Goal: Task Accomplishment & Management: Manage account settings

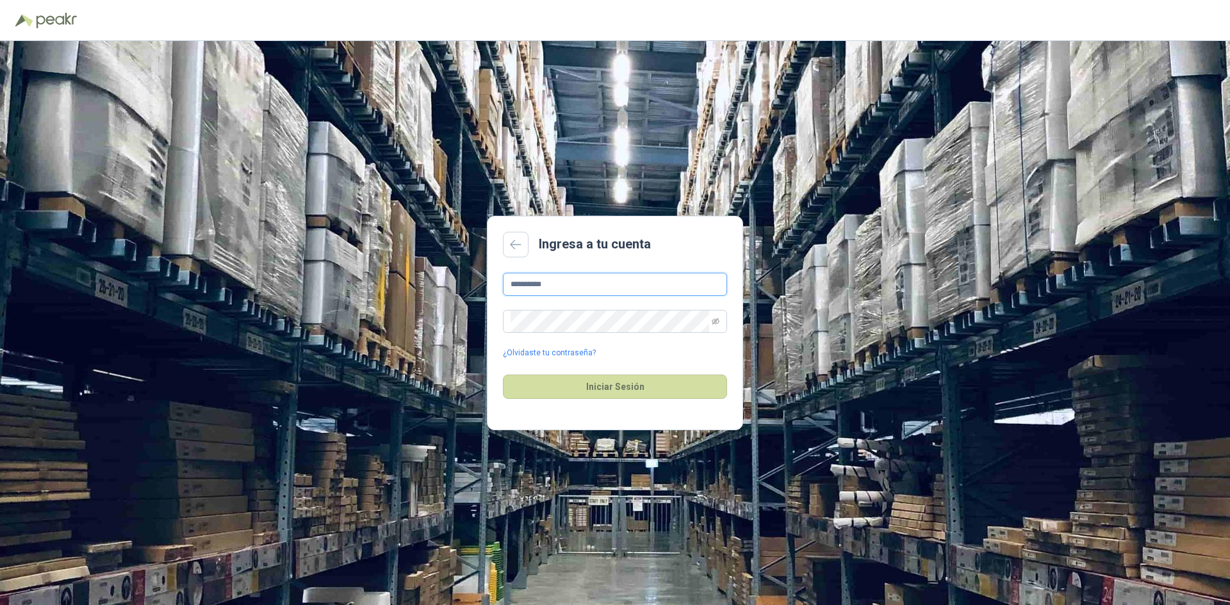
click at [567, 286] on input "**********" at bounding box center [615, 284] width 224 height 23
drag, startPoint x: 564, startPoint y: 284, endPoint x: 472, endPoint y: 284, distance: 92.3
click at [476, 284] on div "**********" at bounding box center [615, 323] width 1230 height 564
type input "**********"
click at [632, 387] on button "Iniciar Sesión" at bounding box center [615, 387] width 224 height 24
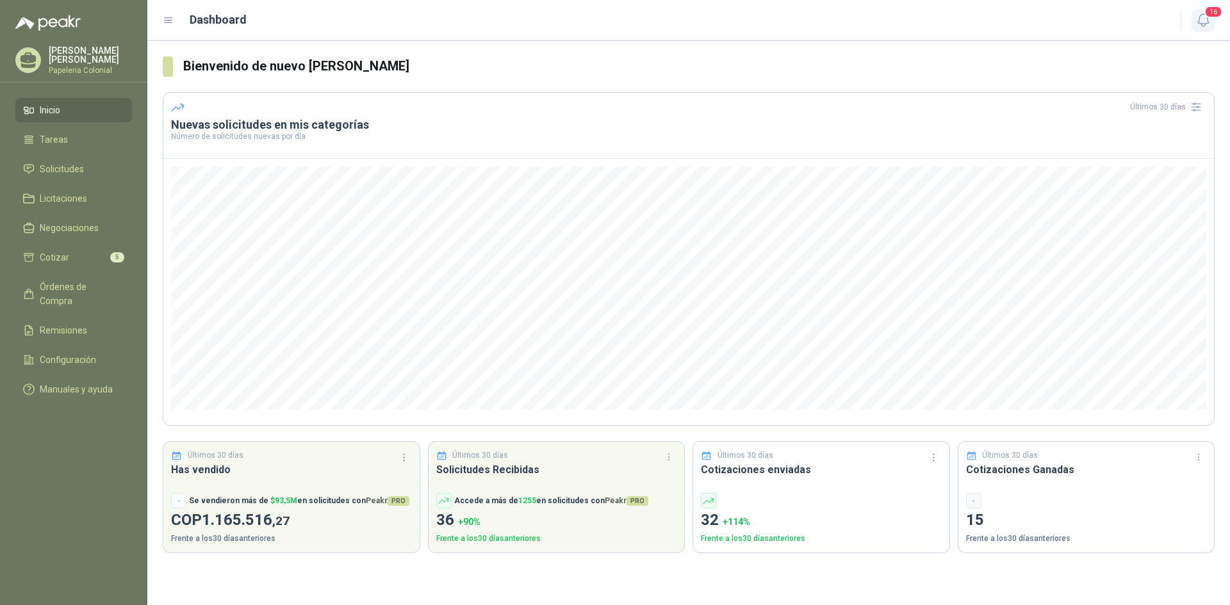
click at [1221, 13] on span "16" at bounding box center [1214, 12] width 18 height 12
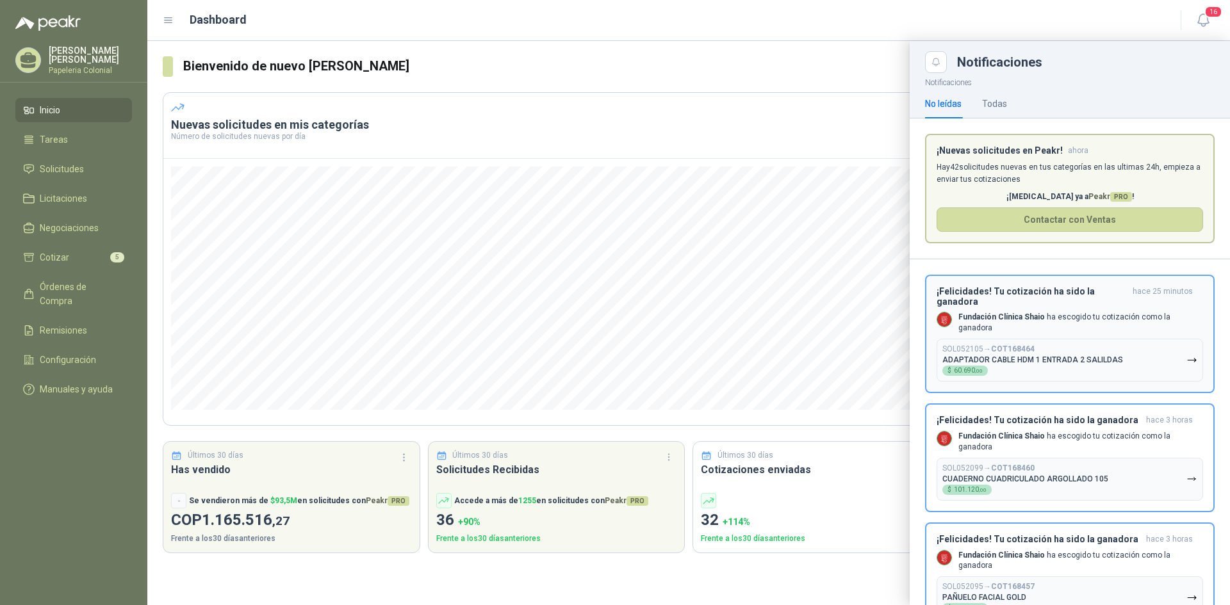
click at [1000, 301] on h3 "¡Felicidades! Tu cotización ha sido la ganadora" at bounding box center [1032, 296] width 191 height 21
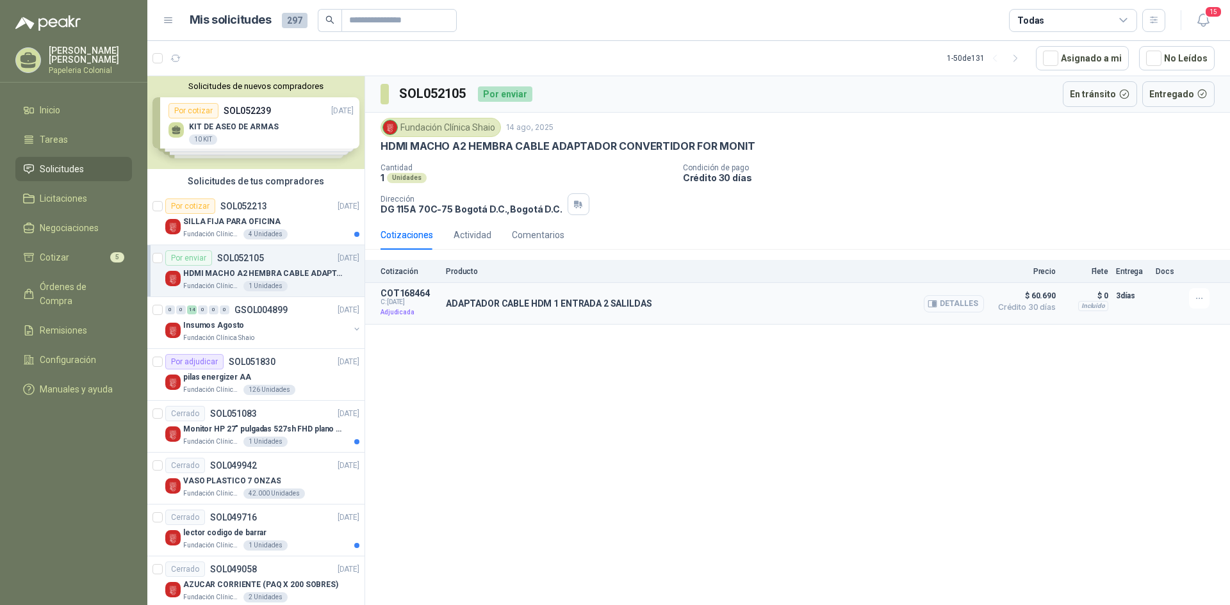
click at [963, 306] on button "Detalles" at bounding box center [954, 303] width 60 height 17
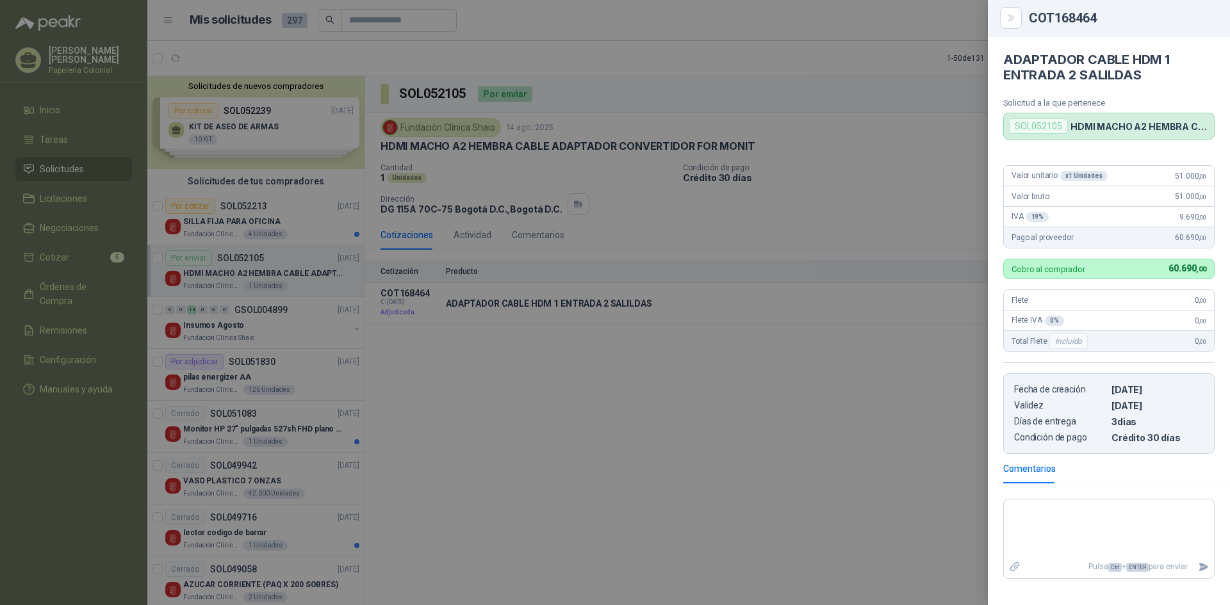
click at [871, 15] on div at bounding box center [615, 302] width 1230 height 605
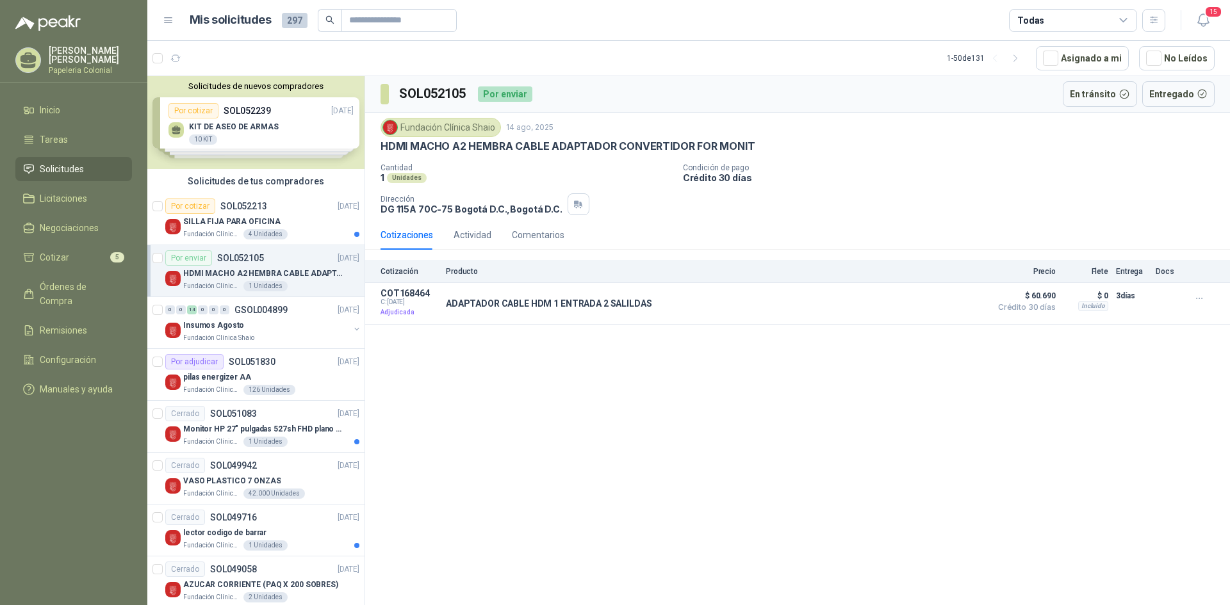
click at [1125, 21] on icon at bounding box center [1124, 21] width 12 height 12
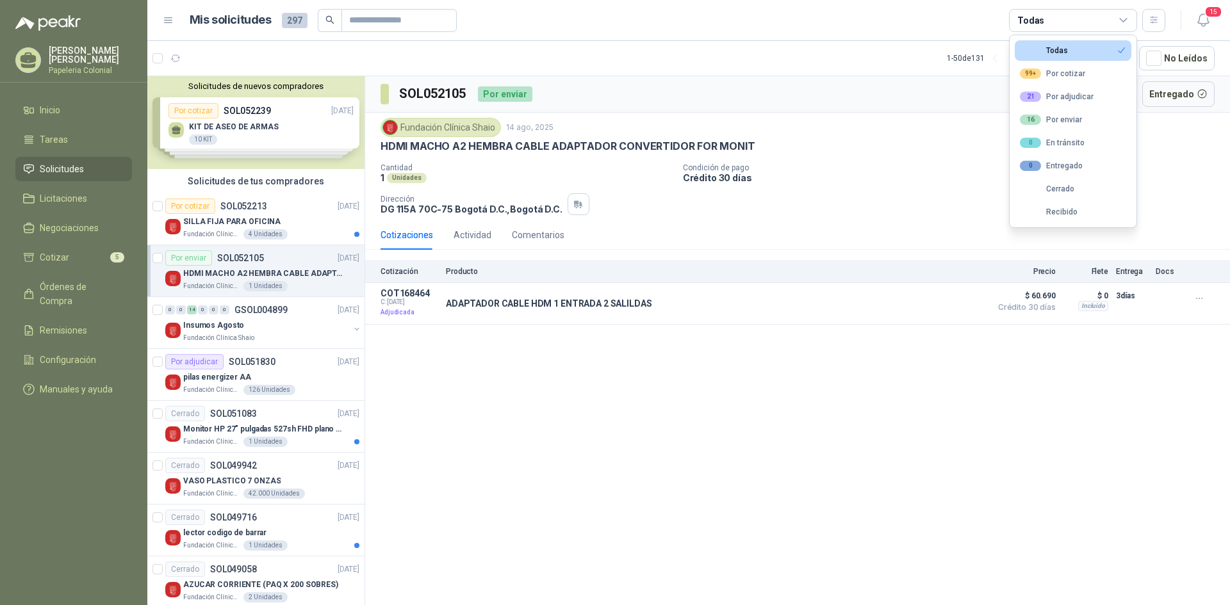
click at [1125, 21] on icon at bounding box center [1124, 21] width 12 height 12
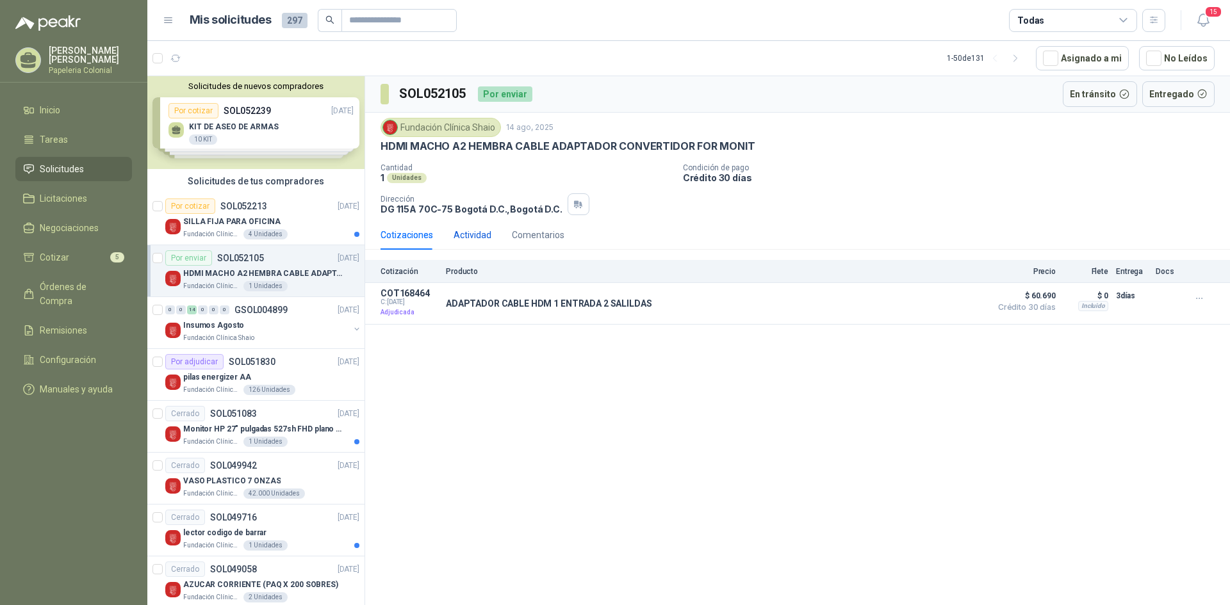
click at [466, 237] on div "Actividad" at bounding box center [473, 235] width 38 height 14
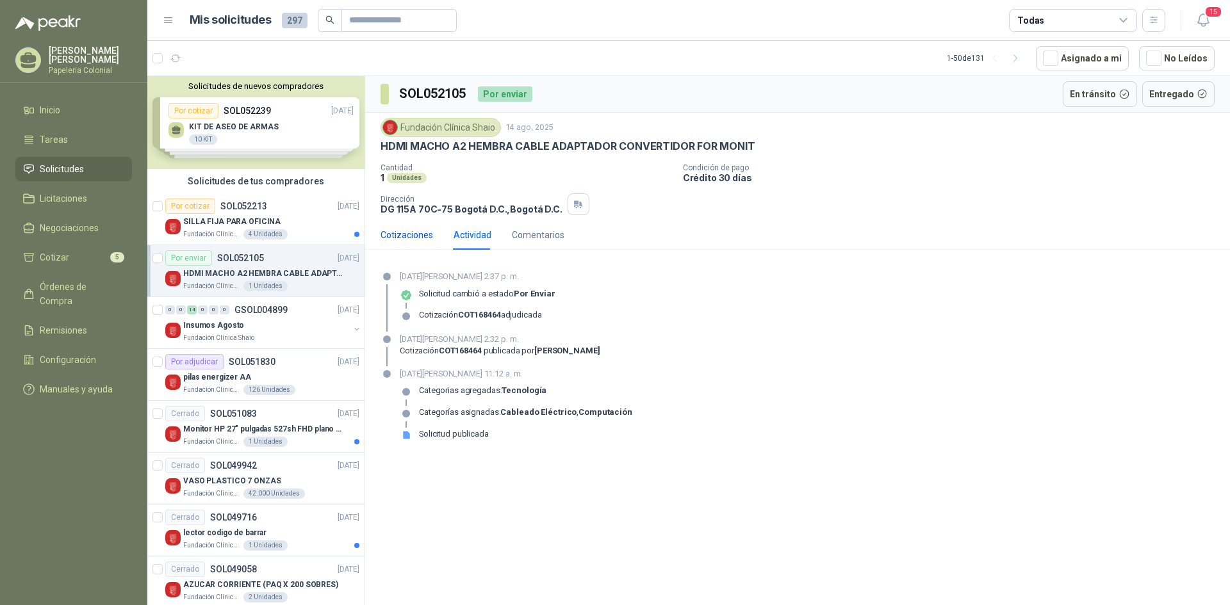
click at [421, 236] on div "Cotizaciones" at bounding box center [407, 235] width 53 height 14
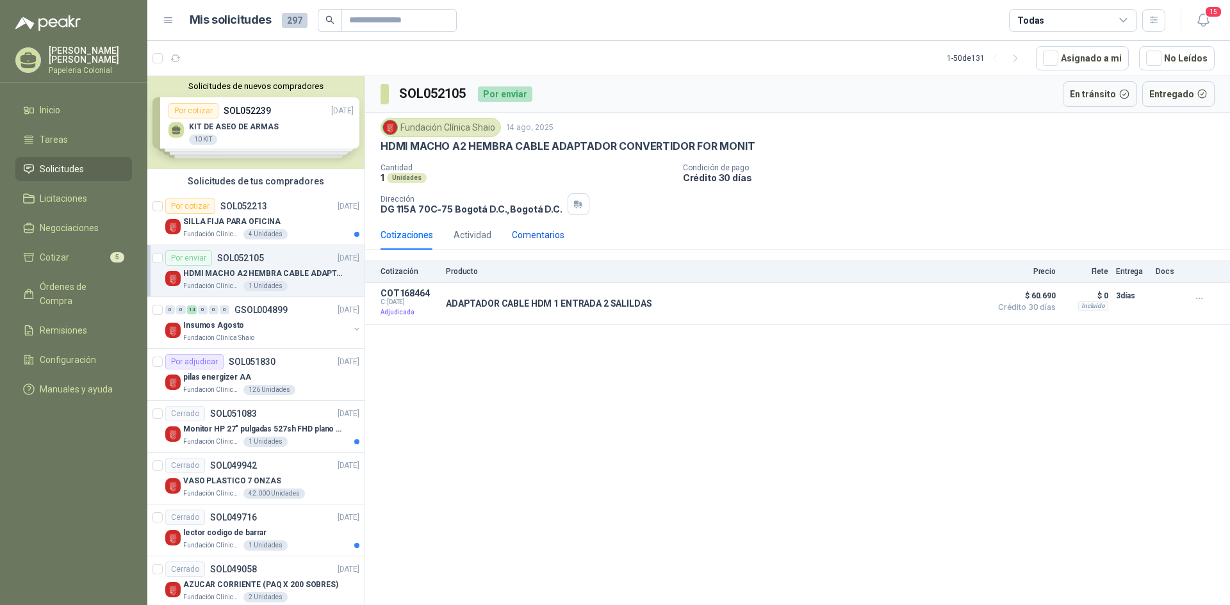
click at [549, 235] on div "Comentarios" at bounding box center [538, 235] width 53 height 14
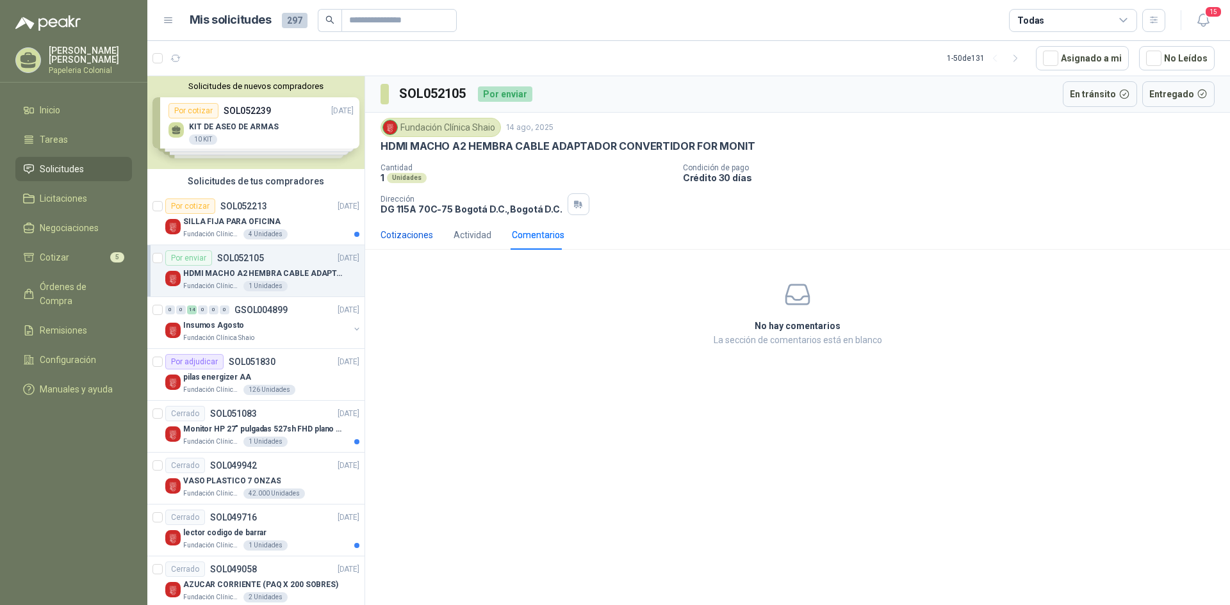
click at [406, 235] on div "Cotizaciones" at bounding box center [407, 235] width 53 height 14
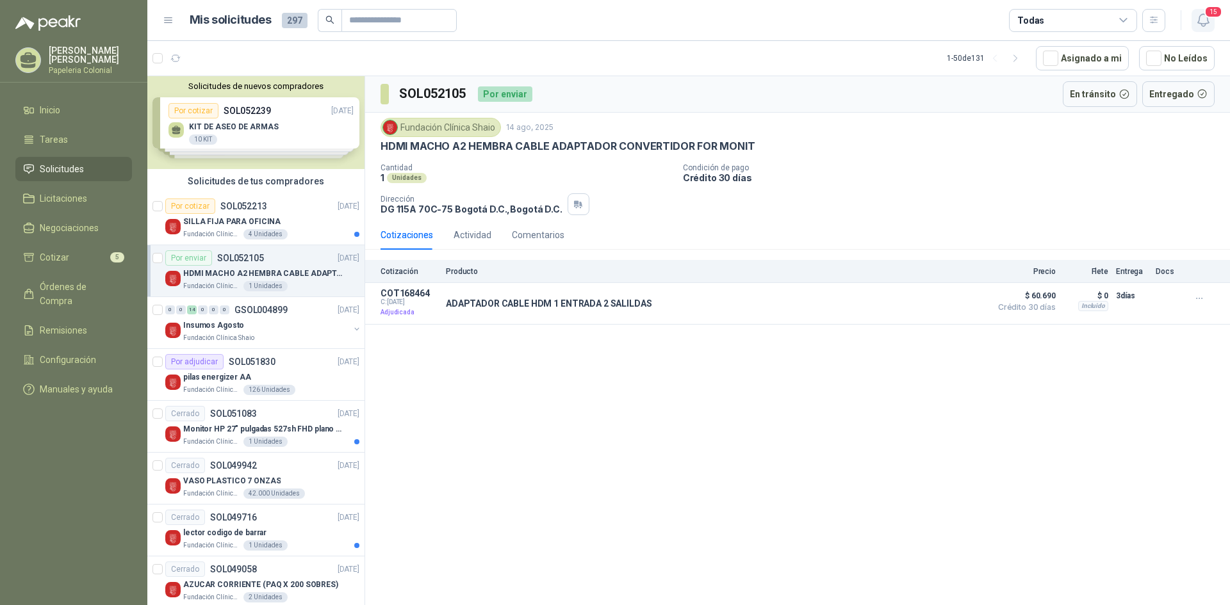
click at [1205, 15] on span "15" at bounding box center [1214, 12] width 18 height 12
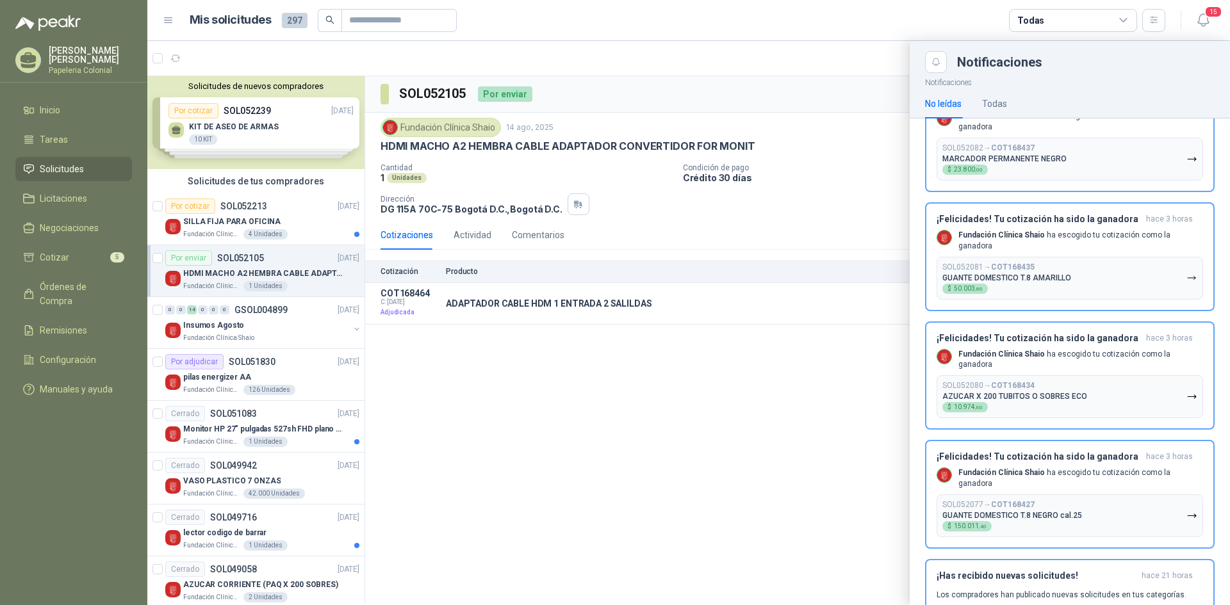
scroll to position [1405, 0]
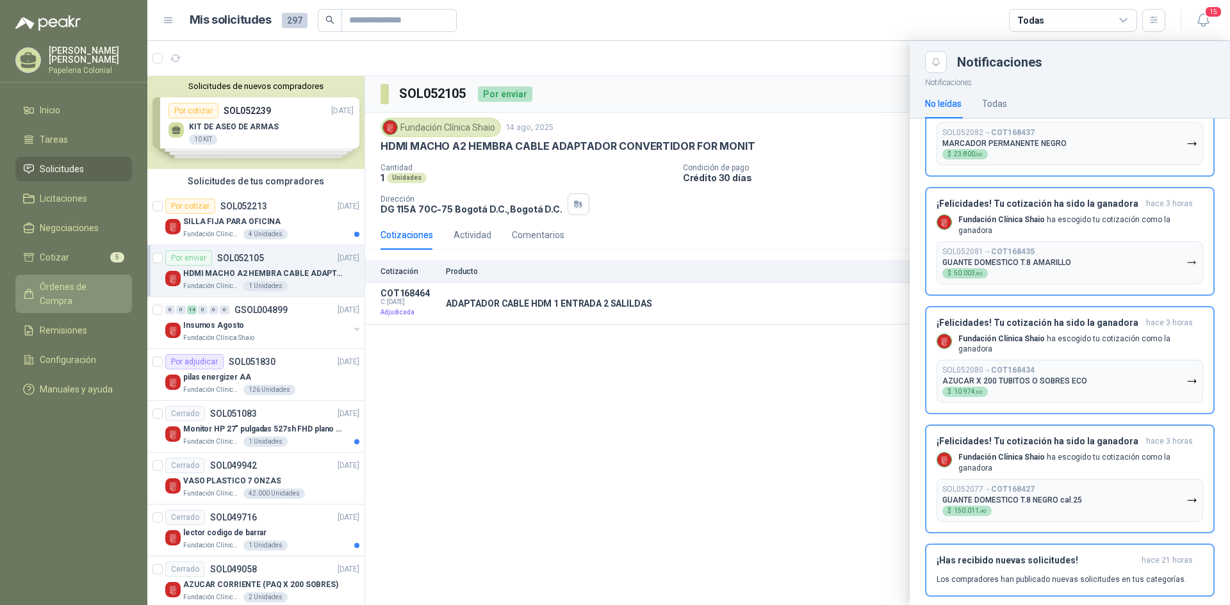
click at [48, 280] on span "Órdenes de Compra" at bounding box center [80, 294] width 80 height 28
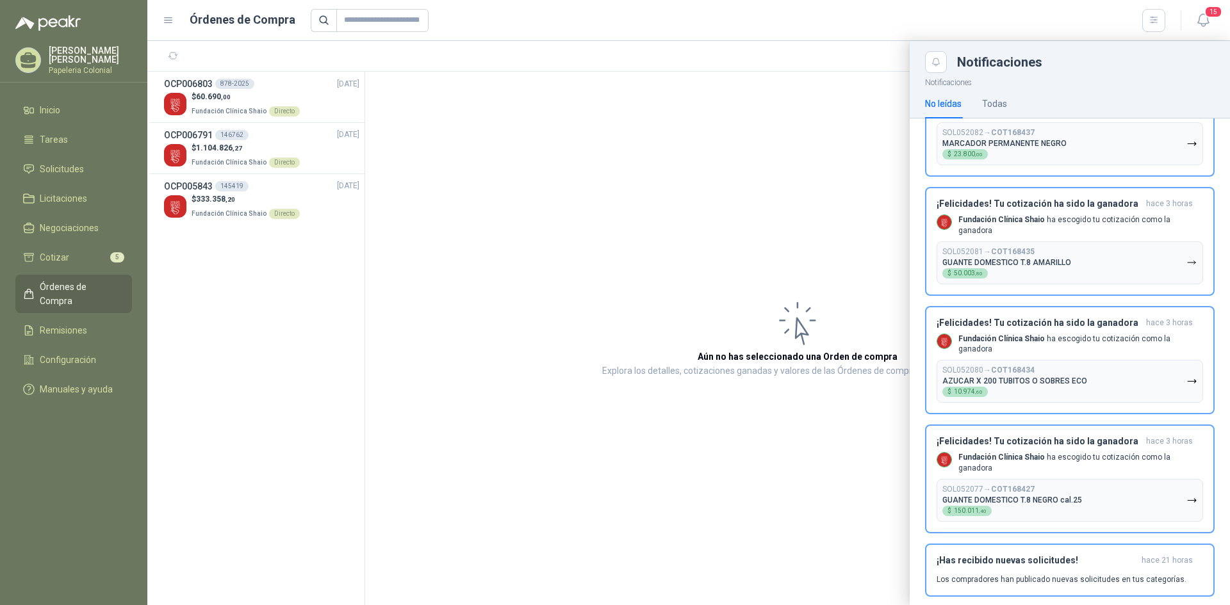
click at [473, 197] on div at bounding box center [688, 323] width 1083 height 564
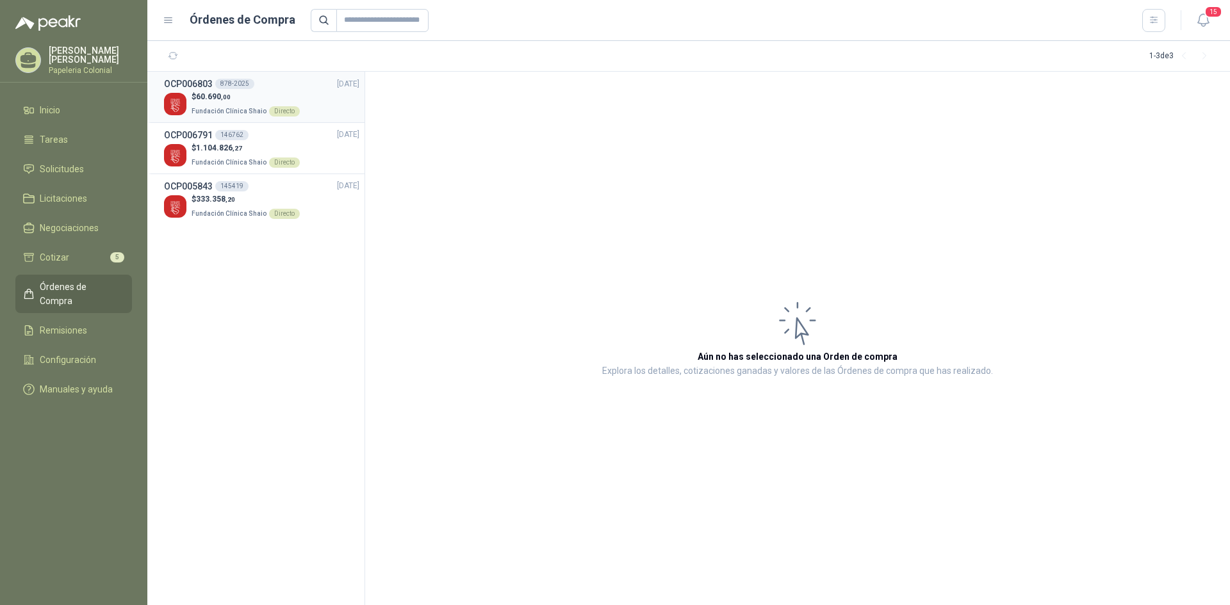
click at [309, 93] on div "$ 60.690 ,00 Fundación Clínica Shaio Directo" at bounding box center [261, 104] width 195 height 26
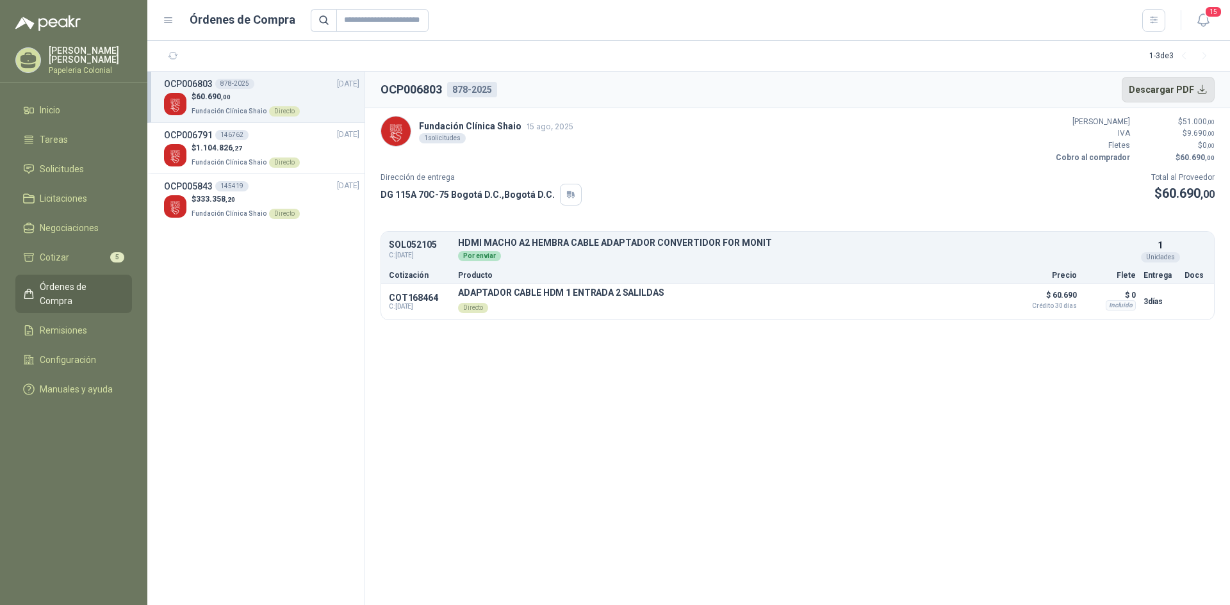
click at [1167, 87] on button "Descargar PDF" at bounding box center [1169, 90] width 94 height 26
click at [216, 133] on div "146762" at bounding box center [231, 135] width 33 height 10
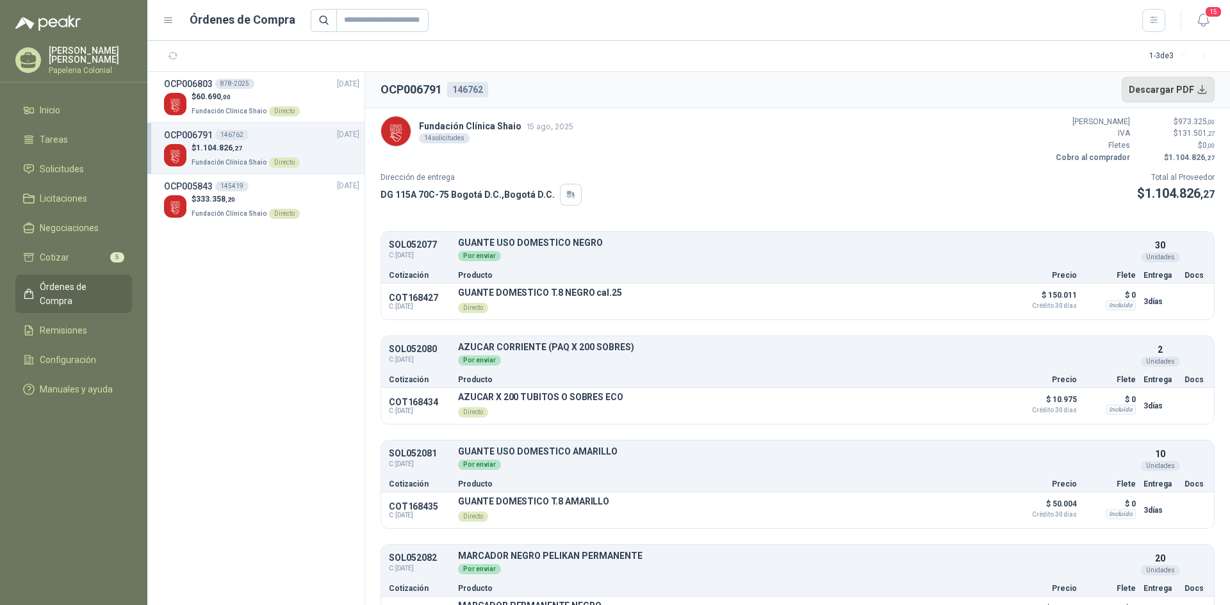
click at [1180, 86] on button "Descargar PDF" at bounding box center [1169, 90] width 94 height 26
click at [232, 207] on p "Fundación Clínica Shaio Directo" at bounding box center [246, 213] width 108 height 14
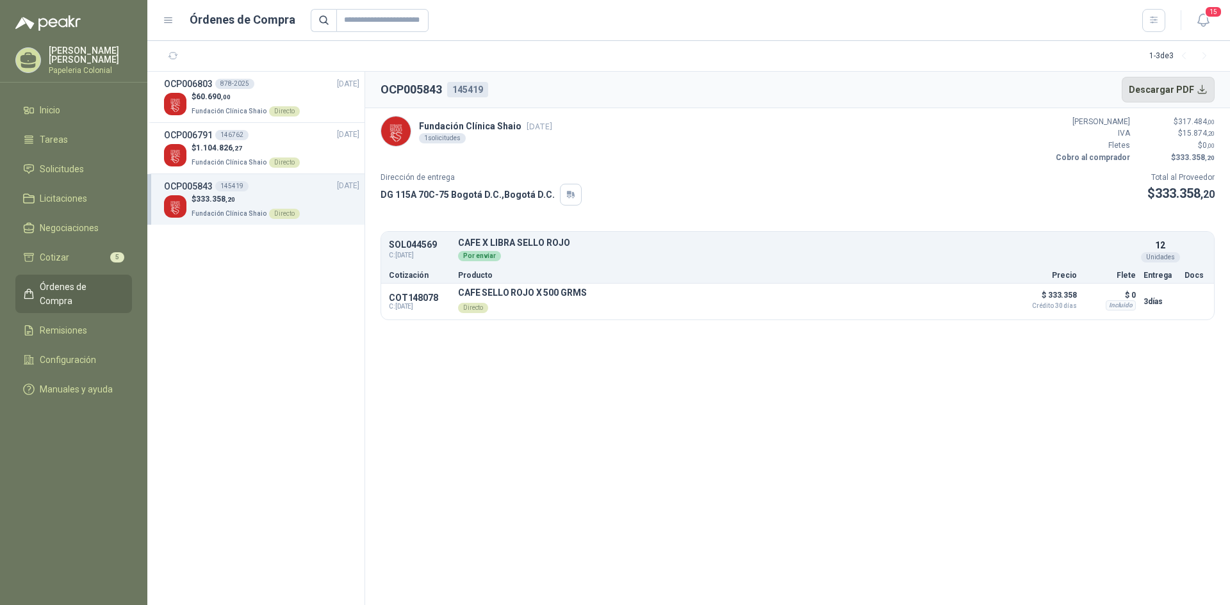
click at [1193, 86] on button "Descargar PDF" at bounding box center [1169, 90] width 94 height 26
click at [223, 151] on span "1.104.826 ,27" at bounding box center [219, 148] width 46 height 9
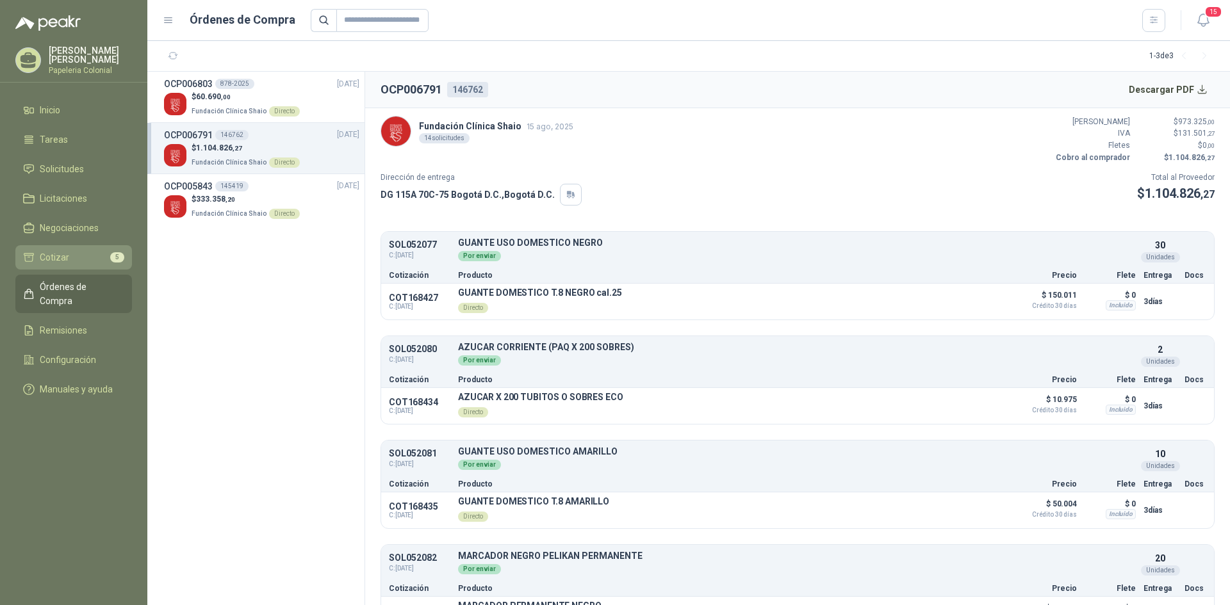
click at [64, 245] on link "Cotizar 5" at bounding box center [73, 257] width 117 height 24
